Goal: Task Accomplishment & Management: Manage account settings

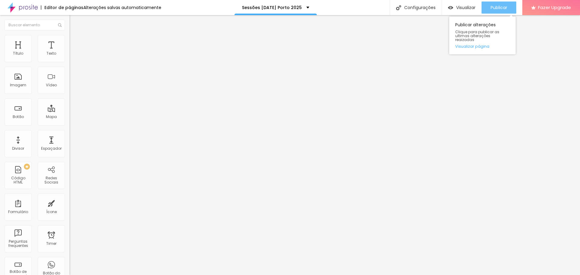
click at [503, 7] on span "Publicar" at bounding box center [498, 7] width 17 height 5
click at [492, 3] on div "Publicar" at bounding box center [498, 8] width 17 height 12
click at [494, 8] on span "Publicar" at bounding box center [498, 7] width 17 height 5
click at [495, 7] on span "Publicar" at bounding box center [498, 7] width 17 height 5
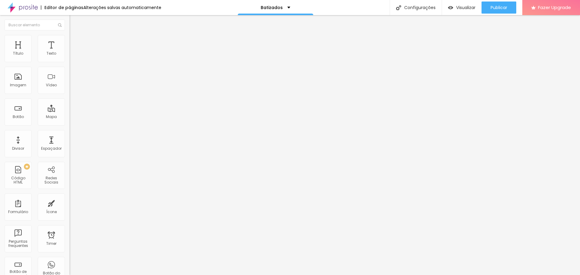
click at [69, 52] on span "Trocar imagem" at bounding box center [85, 49] width 33 height 5
click at [500, 5] on span "Publicar" at bounding box center [498, 7] width 17 height 5
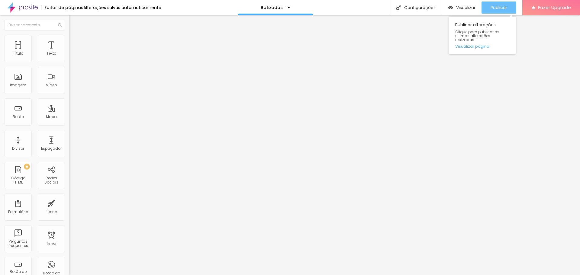
click at [506, 6] on span "Publicar" at bounding box center [498, 7] width 17 height 5
